Goal: Entertainment & Leisure: Browse casually

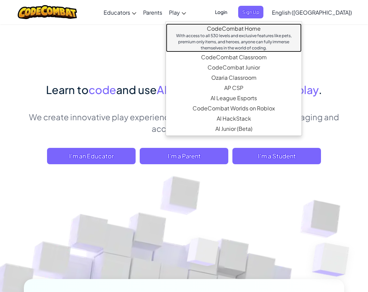
click at [226, 33] on div "With access to all 530 levels and exclusive features like pets, premium only it…" at bounding box center [234, 42] width 122 height 18
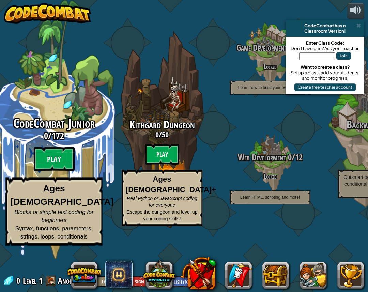
click at [74, 172] on btn "Play" at bounding box center [54, 159] width 41 height 25
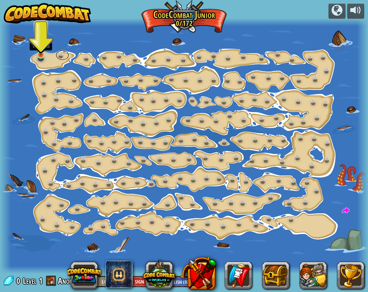
click at [62, 55] on link at bounding box center [63, 55] width 14 height 10
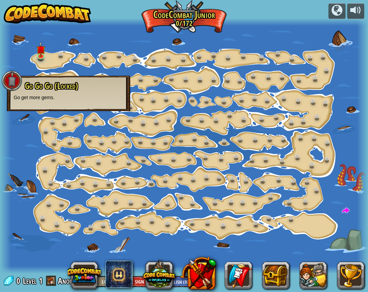
click at [51, 99] on p "Go get more gems." at bounding box center [69, 97] width 110 height 7
click at [41, 57] on link at bounding box center [42, 55] width 14 height 14
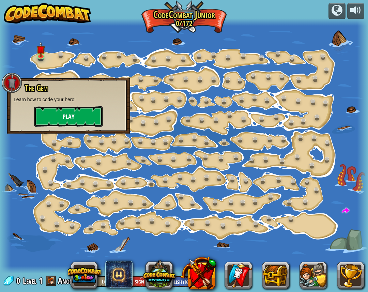
click at [80, 120] on button "Play" at bounding box center [68, 116] width 68 height 20
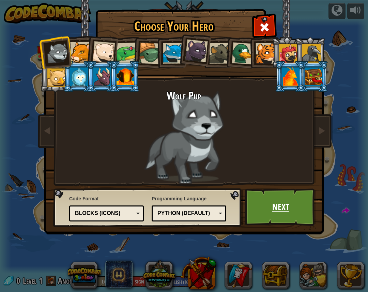
click at [292, 213] on link "Next" at bounding box center [280, 208] width 71 height 38
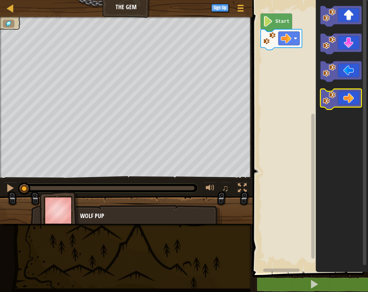
click at [350, 97] on icon "Blockly Workspace" at bounding box center [341, 99] width 41 height 21
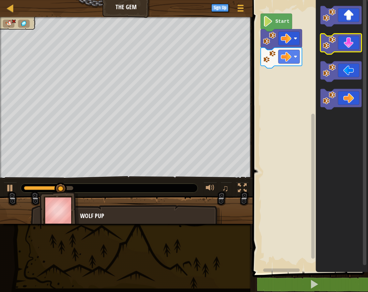
click at [354, 47] on icon "Blockly Workspace" at bounding box center [341, 44] width 41 height 21
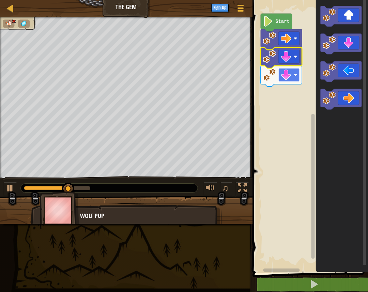
click at [290, 75] on image "Blockly Workspace" at bounding box center [286, 75] width 11 height 11
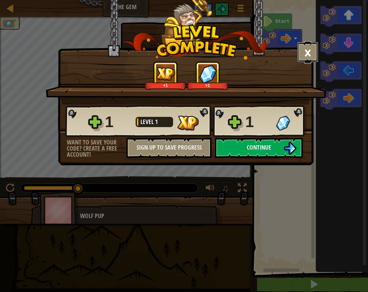
click at [315, 58] on button "×" at bounding box center [307, 52] width 21 height 20
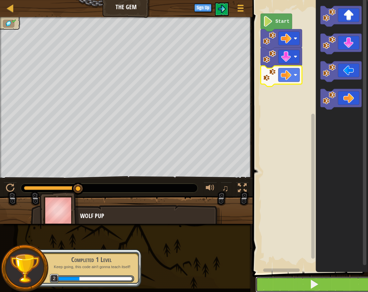
click at [331, 288] on button at bounding box center [315, 285] width 118 height 16
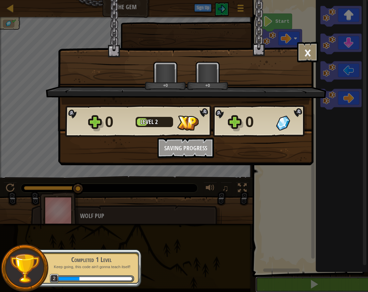
scroll to position [0, 0]
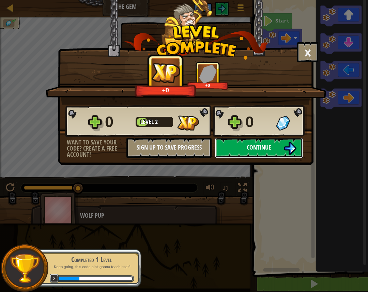
click at [284, 155] on button "Continue" at bounding box center [259, 148] width 88 height 20
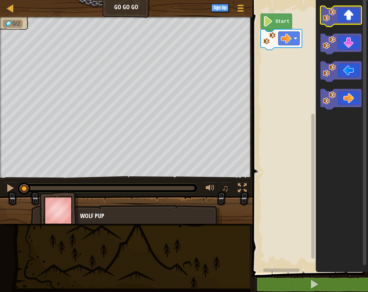
click at [347, 21] on icon "Blockly Workspace" at bounding box center [341, 16] width 41 height 21
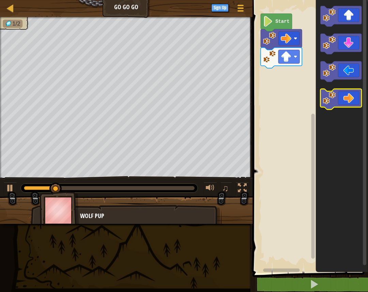
click at [349, 96] on icon "Blockly Workspace" at bounding box center [341, 99] width 41 height 21
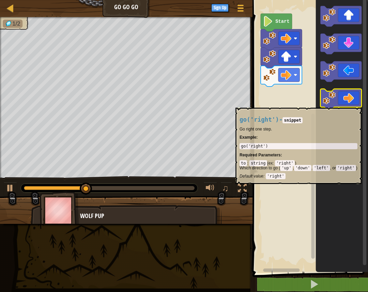
click at [351, 104] on icon "Blockly Workspace" at bounding box center [341, 99] width 41 height 21
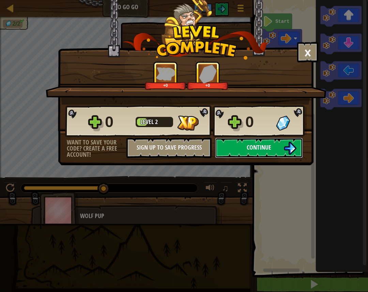
click at [275, 152] on button "Continue" at bounding box center [259, 148] width 88 height 20
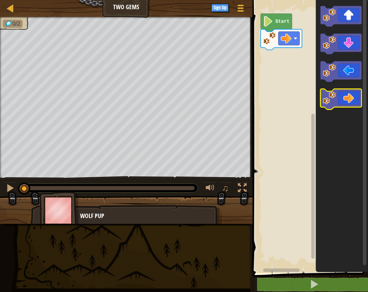
click at [344, 99] on icon "Blockly Workspace" at bounding box center [341, 99] width 41 height 21
